Goal: Transaction & Acquisition: Purchase product/service

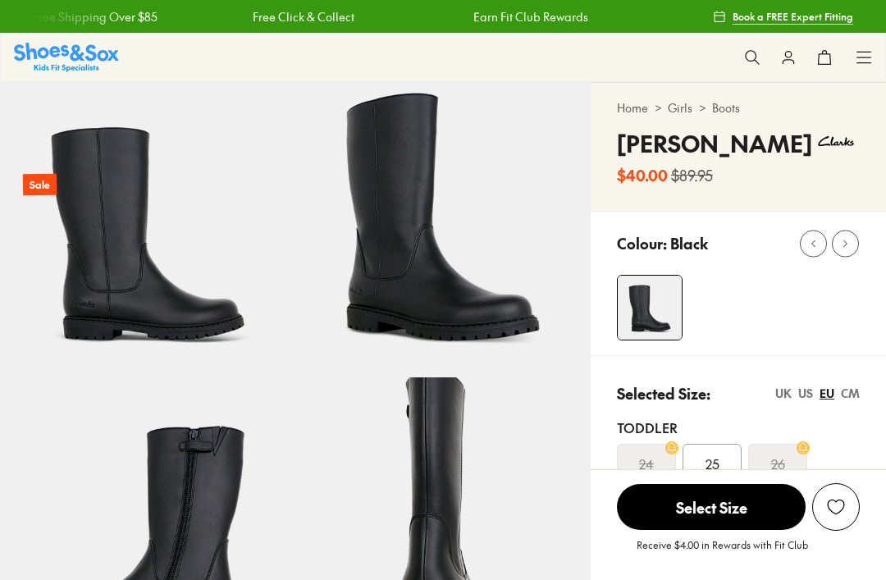
select select "*"
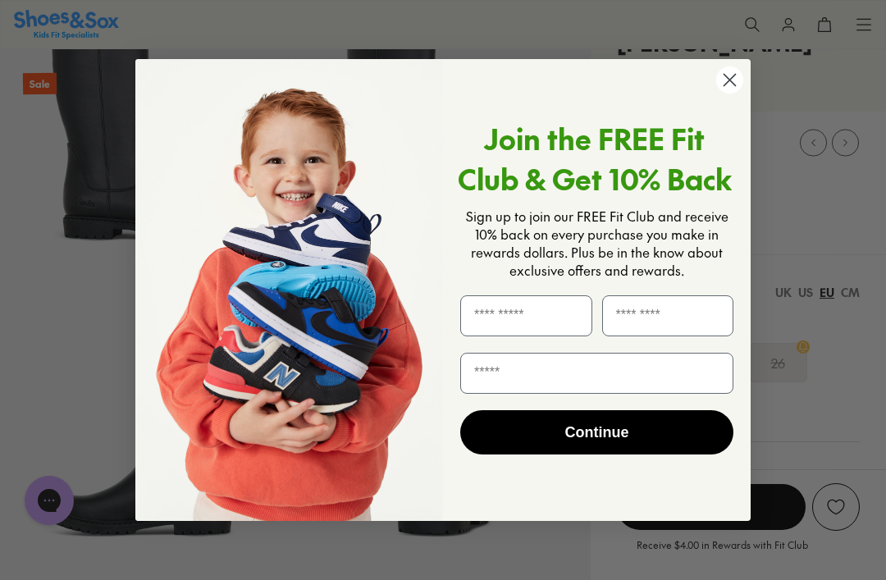
scroll to position [99, 0]
click at [730, 83] on circle "Close dialog" at bounding box center [729, 79] width 27 height 27
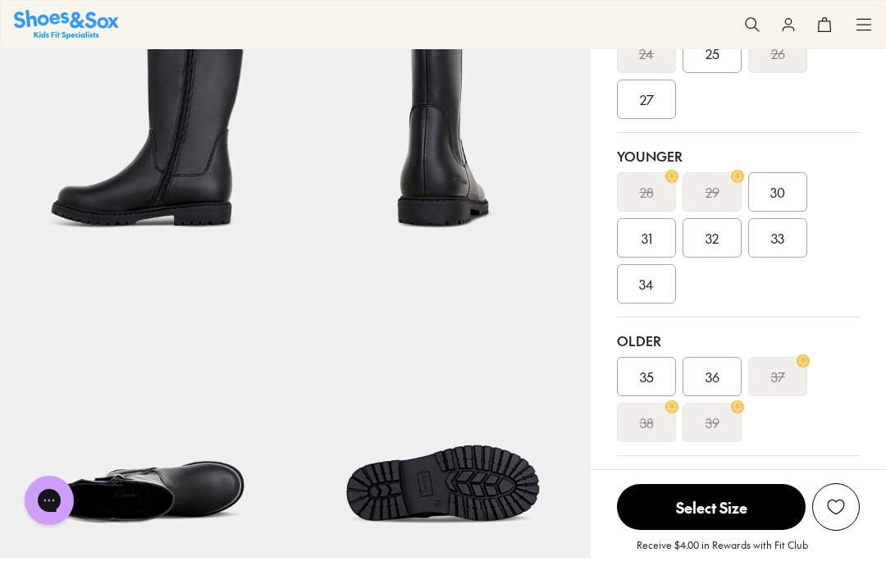
scroll to position [411, 0]
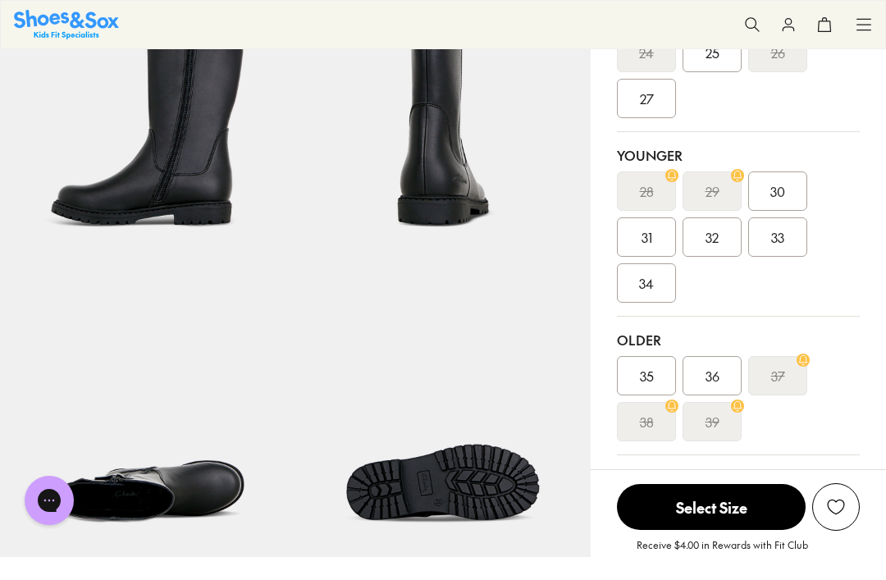
click at [660, 283] on div "34" at bounding box center [646, 282] width 59 height 39
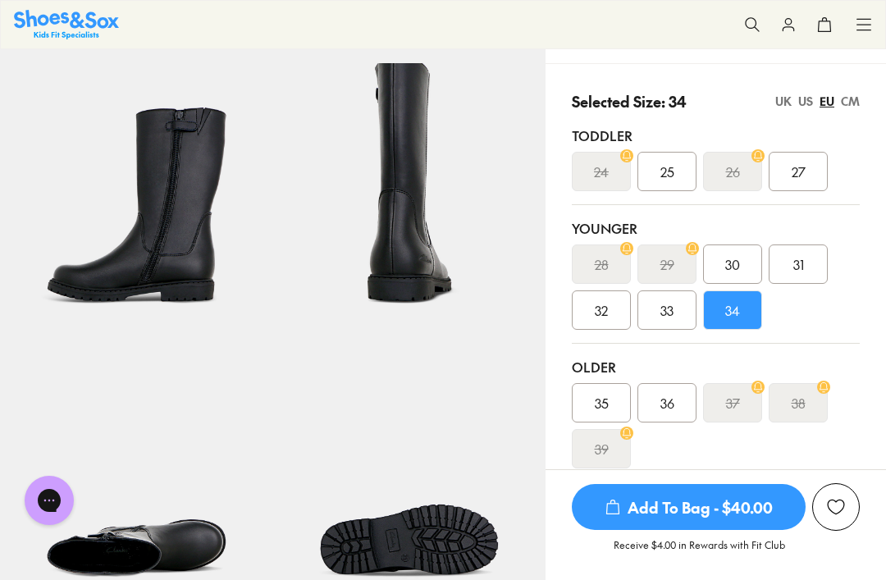
scroll to position [294, 0]
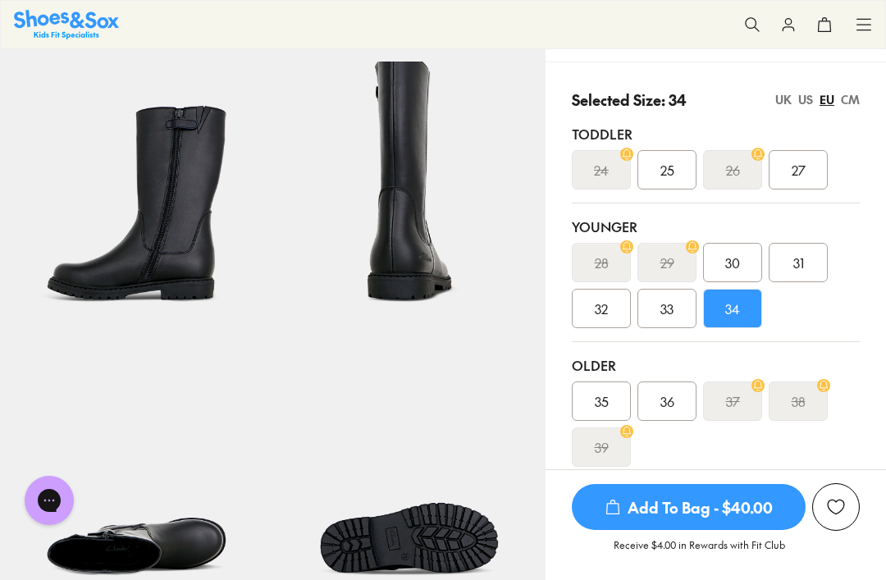
click at [852, 94] on div "CM" at bounding box center [850, 99] width 19 height 17
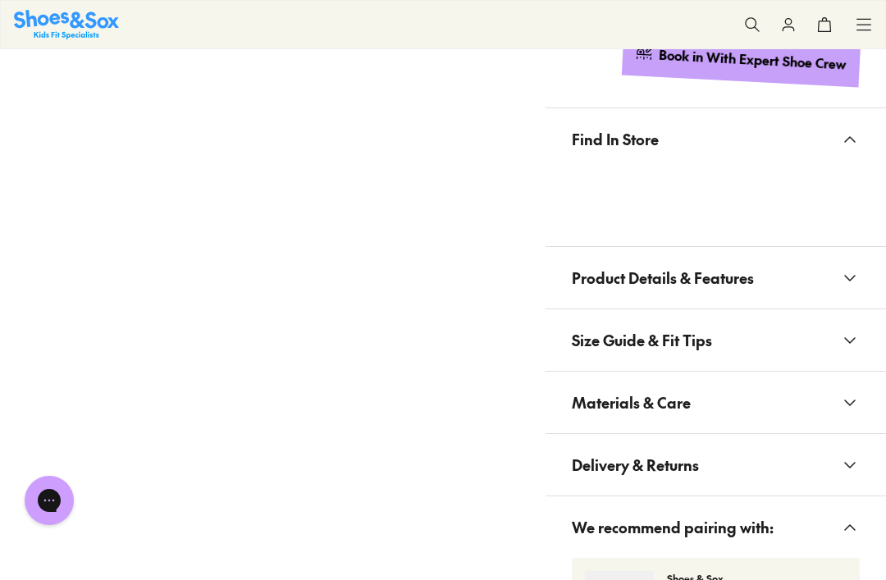
scroll to position [1067, 0]
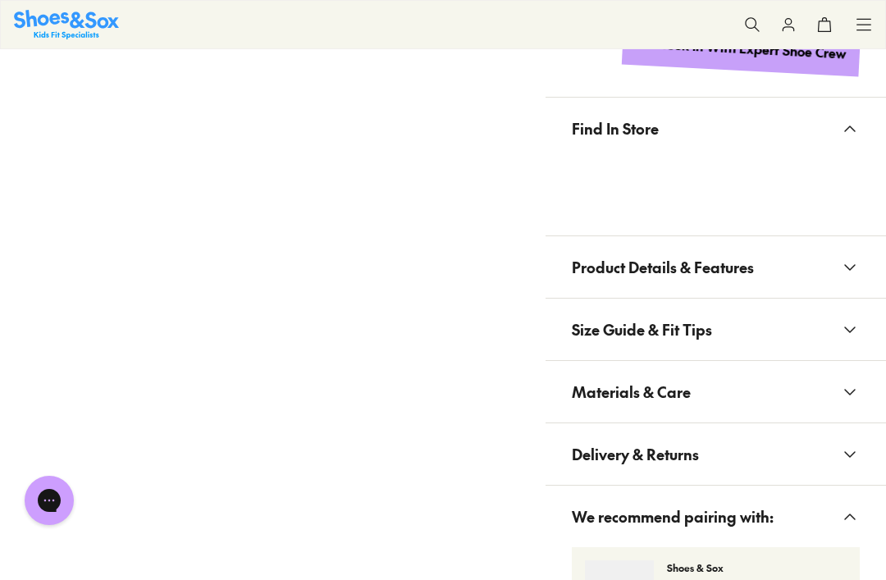
click at [854, 456] on icon at bounding box center [850, 455] width 20 height 20
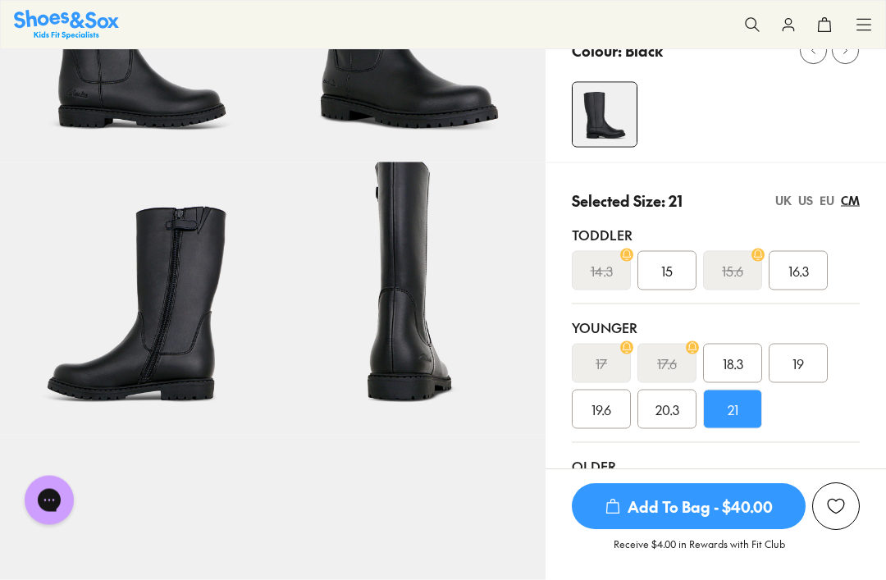
scroll to position [239, 0]
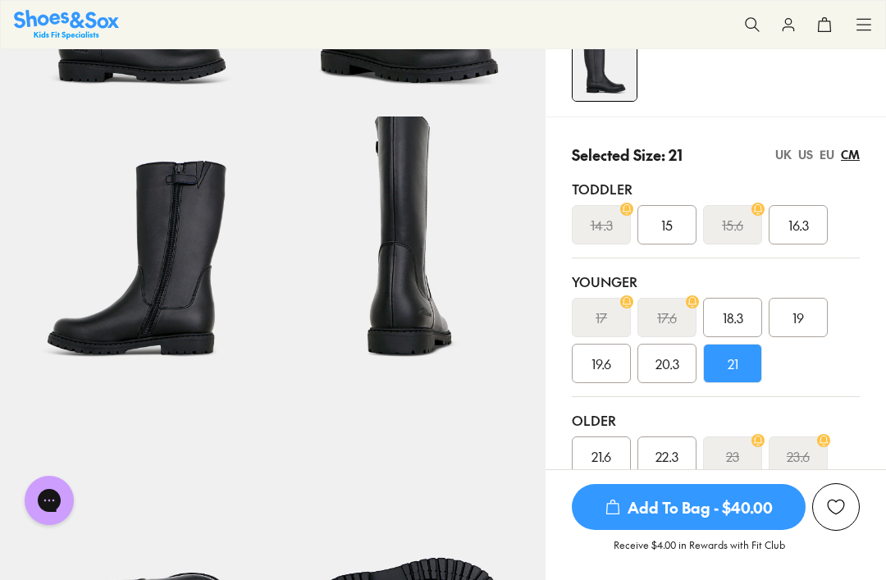
click at [683, 459] on div "22.3" at bounding box center [666, 455] width 59 height 39
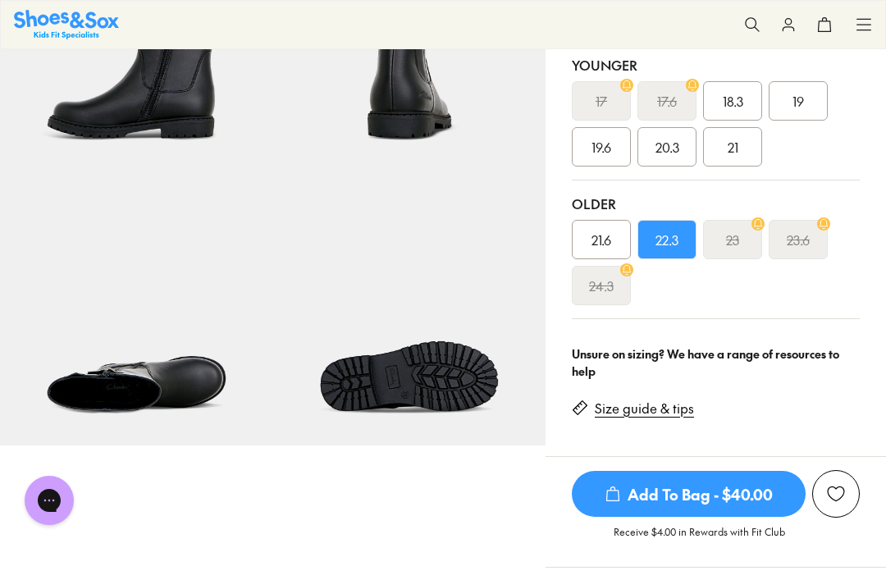
scroll to position [456, 0]
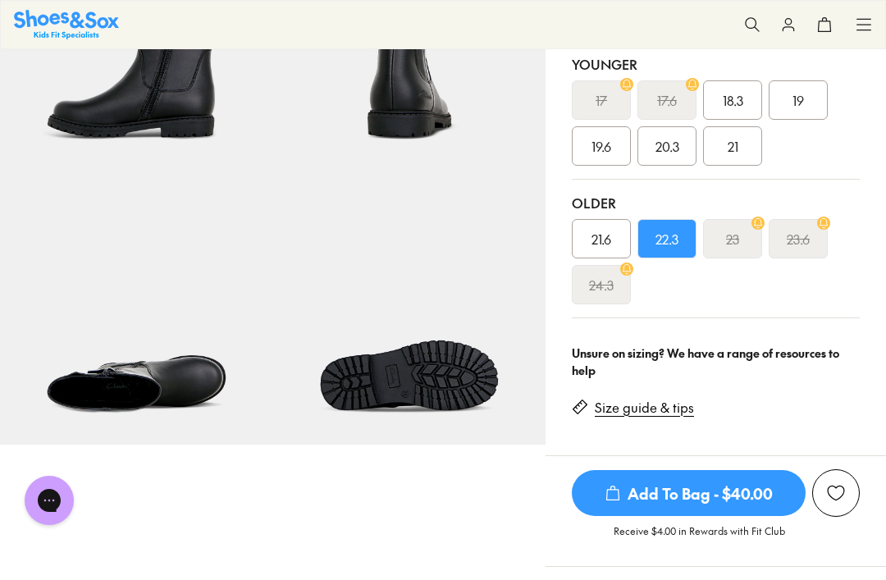
click at [712, 486] on span "Add To Bag - $40.00" at bounding box center [689, 493] width 234 height 46
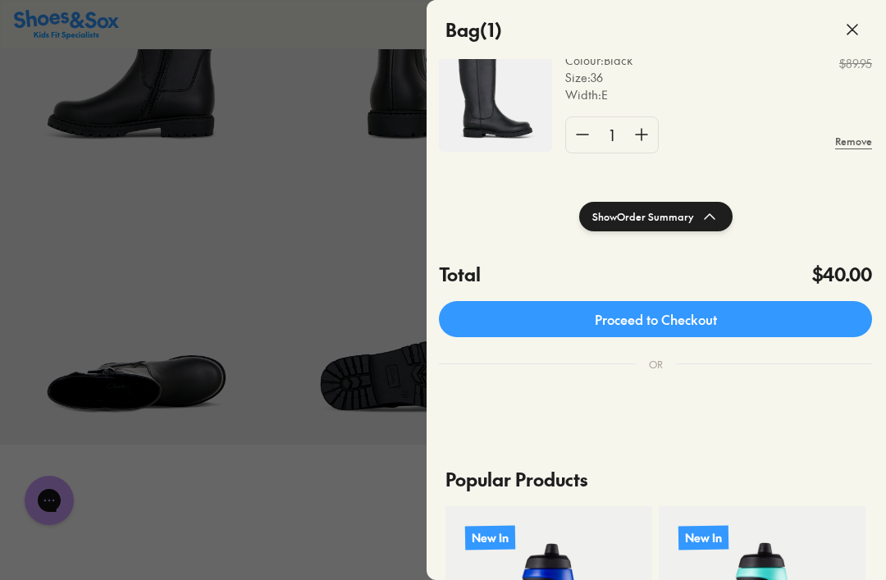
scroll to position [145, 1]
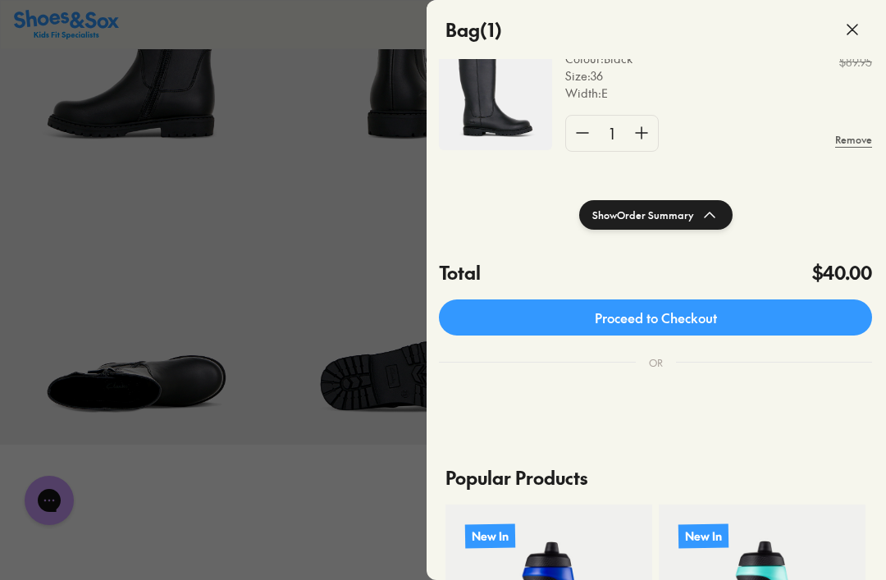
click at [801, 310] on link "Proceed to Checkout" at bounding box center [655, 317] width 433 height 36
